Goal: Information Seeking & Learning: Learn about a topic

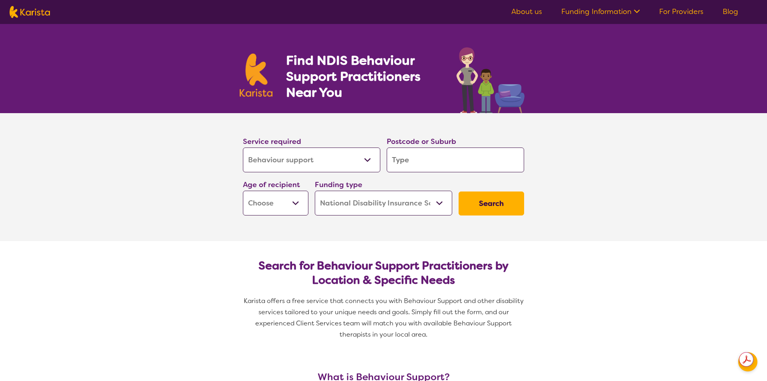
select select "Behaviour support"
select select "NDIS"
select select "Behaviour support"
select select "NDIS"
click at [340, 163] on select "Allied Health Assistant Assessment ([MEDICAL_DATA] or [MEDICAL_DATA]) Behaviour…" at bounding box center [308, 159] width 137 height 25
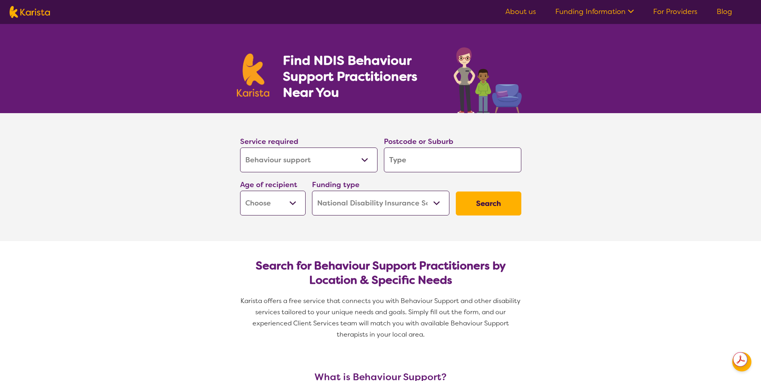
click at [425, 165] on input "search" at bounding box center [452, 159] width 137 height 25
type input "4"
type input "45"
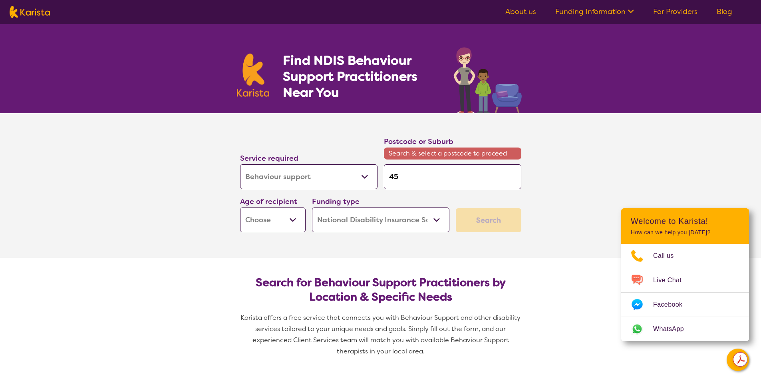
type input "450"
type input "4509"
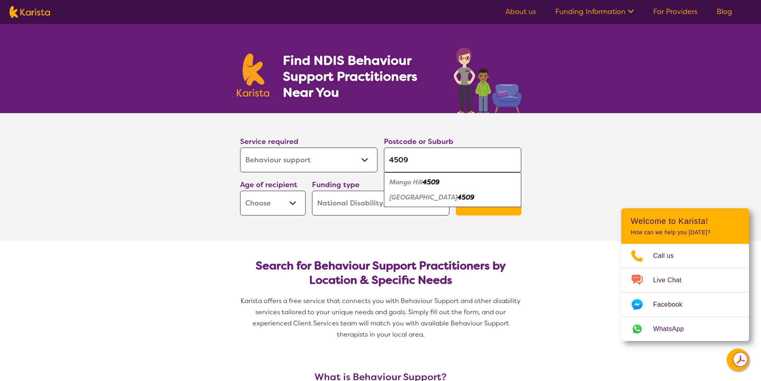
type input "4509 - [GEOGRAPHIC_DATA]"
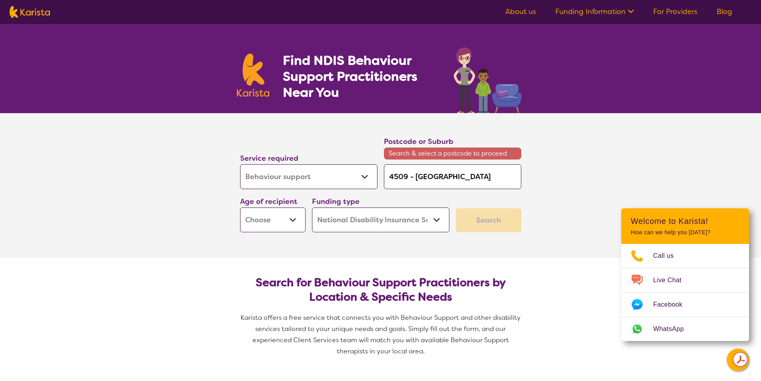
click at [423, 197] on div "Funding type Home Care Package (HCP) National Disability Insurance Scheme (NDIS…" at bounding box center [380, 213] width 137 height 37
click at [289, 222] on select "Early Childhood - 0 to 9 Child - 10 to 11 Adolescent - 12 to 17 Adult - 18 to 6…" at bounding box center [273, 219] width 66 height 25
select select "EC"
click at [240, 207] on select "Early Childhood - 0 to 9 Child - 10 to 11 Adolescent - 12 to 17 Adult - 18 to 6…" at bounding box center [273, 219] width 66 height 25
select select "EC"
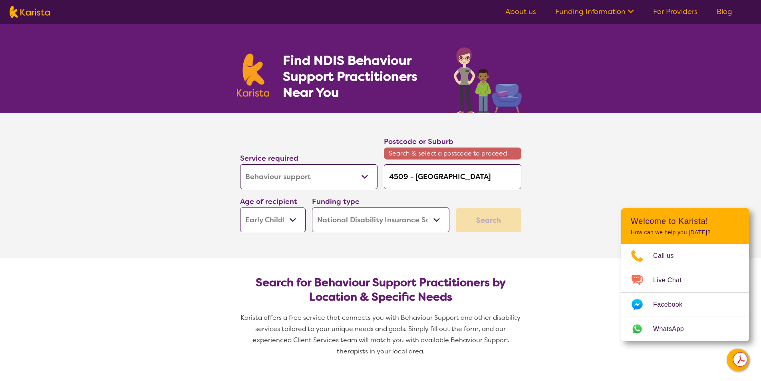
click at [379, 226] on select "Home Care Package (HCP) National Disability Insurance Scheme (NDIS) I don't know" at bounding box center [380, 219] width 137 height 25
click at [312, 207] on select "Home Care Package (HCP) National Disability Insurance Scheme (NDIS) I don't know" at bounding box center [380, 219] width 137 height 25
click at [493, 220] on div "Search" at bounding box center [489, 220] width 66 height 24
click at [292, 183] on select "Allied Health Assistant Assessment ([MEDICAL_DATA] or [MEDICAL_DATA]) Behaviour…" at bounding box center [308, 176] width 137 height 25
click at [240, 164] on select "Allied Health Assistant Assessment ([MEDICAL_DATA] or [MEDICAL_DATA]) Behaviour…" at bounding box center [308, 176] width 137 height 25
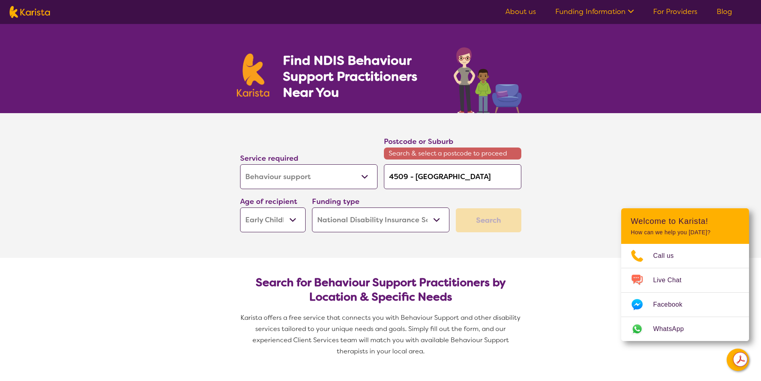
click at [475, 203] on div "Service required Allied Health Assistant Assessment ([MEDICAL_DATA] or [MEDICAL…" at bounding box center [381, 183] width 288 height 103
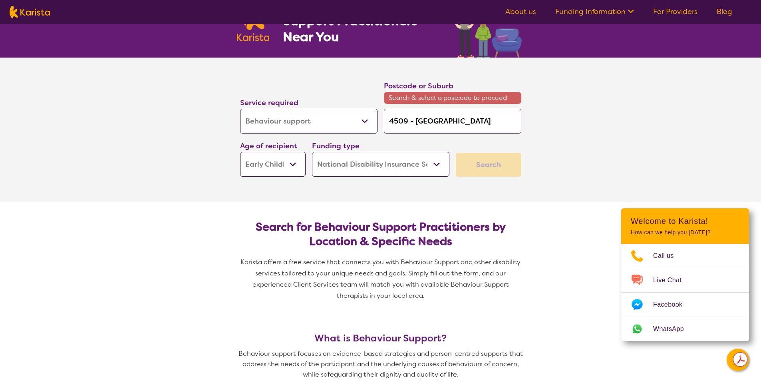
scroll to position [80, 0]
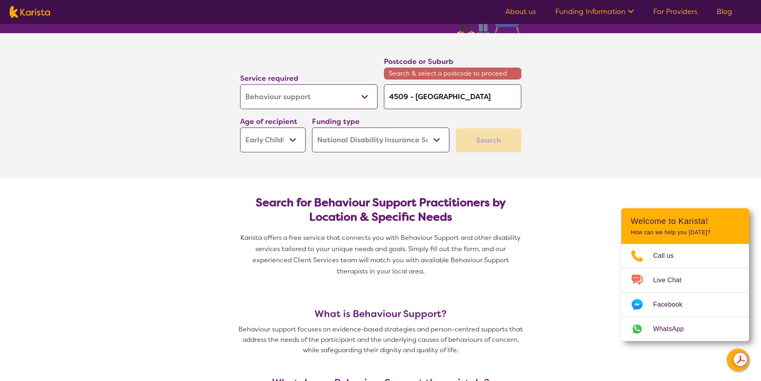
click at [492, 137] on div "Search" at bounding box center [489, 140] width 66 height 24
drag, startPoint x: 492, startPoint y: 138, endPoint x: 485, endPoint y: 145, distance: 10.2
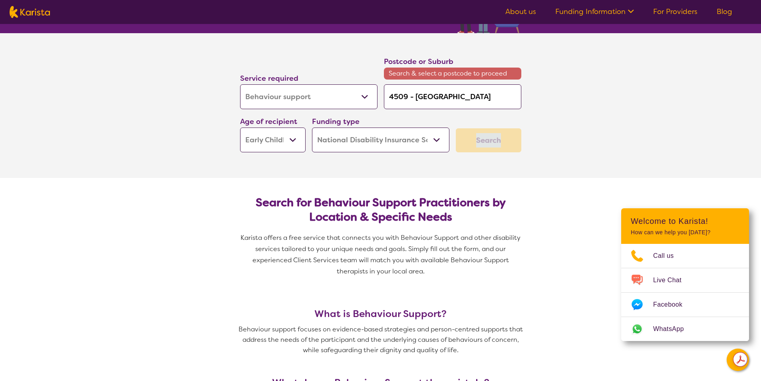
click at [492, 139] on div "Search" at bounding box center [489, 140] width 66 height 24
click at [444, 107] on input "4509 - [GEOGRAPHIC_DATA]" at bounding box center [452, 96] width 137 height 25
click at [548, 130] on section "Service required Allied Health Assistant Assessment ([MEDICAL_DATA] or [MEDICAL…" at bounding box center [380, 105] width 761 height 145
click at [483, 137] on div "Search" at bounding box center [489, 140] width 66 height 24
click at [481, 137] on div "Search" at bounding box center [489, 140] width 66 height 24
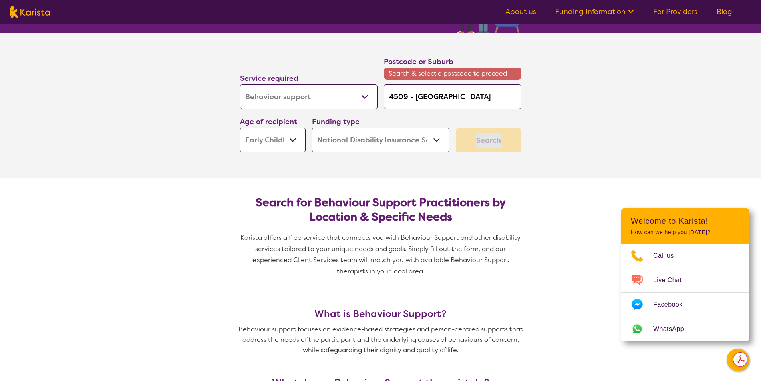
click at [481, 137] on div "Search" at bounding box center [489, 140] width 66 height 24
click at [286, 143] on select "Early Childhood - 0 to 9 Child - 10 to 11 Adolescent - 12 to 17 Adult - 18 to 6…" at bounding box center [273, 139] width 66 height 25
click at [240, 127] on select "Early Childhood - 0 to 9 Child - 10 to 11 Adolescent - 12 to 17 Adult - 18 to 6…" at bounding box center [273, 139] width 66 height 25
drag, startPoint x: 452, startPoint y: 196, endPoint x: 465, endPoint y: 197, distance: 12.8
click at [459, 197] on h2 "Search for Behaviour Support Practitioners by Location & Specific Needs" at bounding box center [380, 209] width 268 height 29
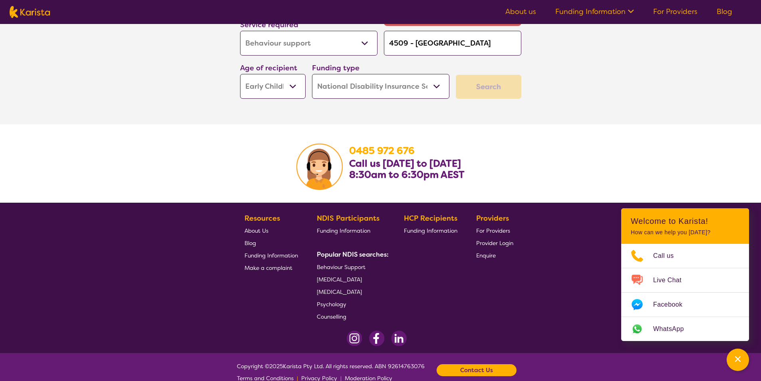
scroll to position [1310, 0]
